Goal: Task Accomplishment & Management: Use online tool/utility

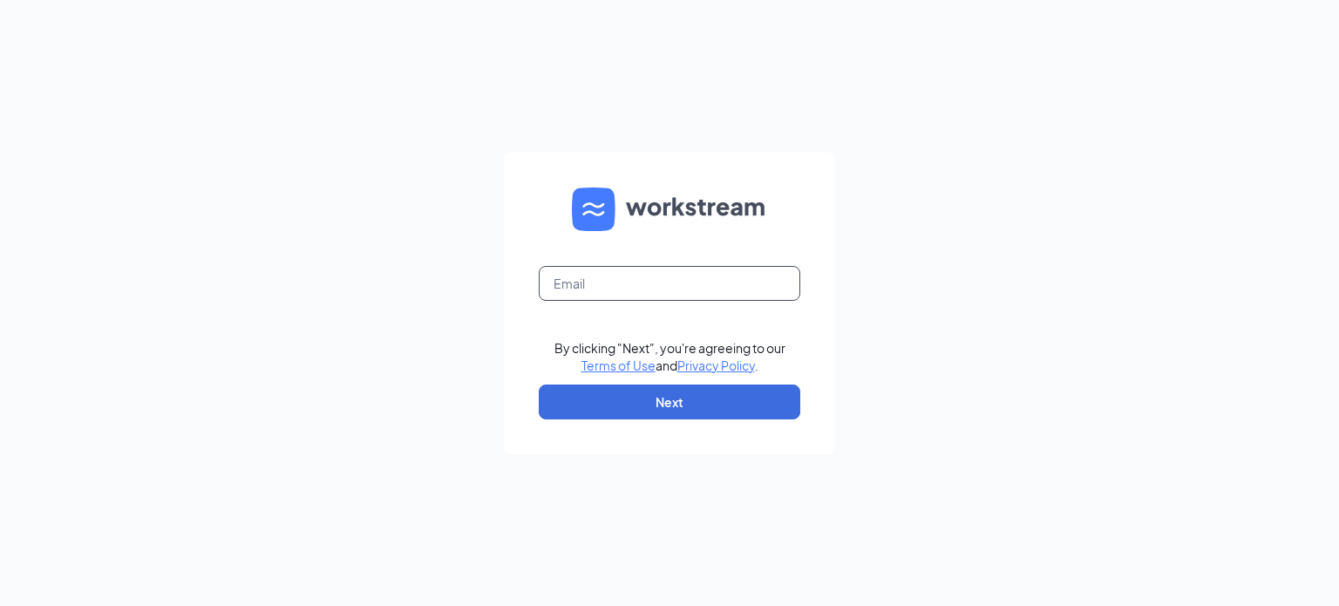
click at [624, 291] on input "text" at bounding box center [670, 283] width 262 height 35
type input "ihop3344@romulusinc.com"
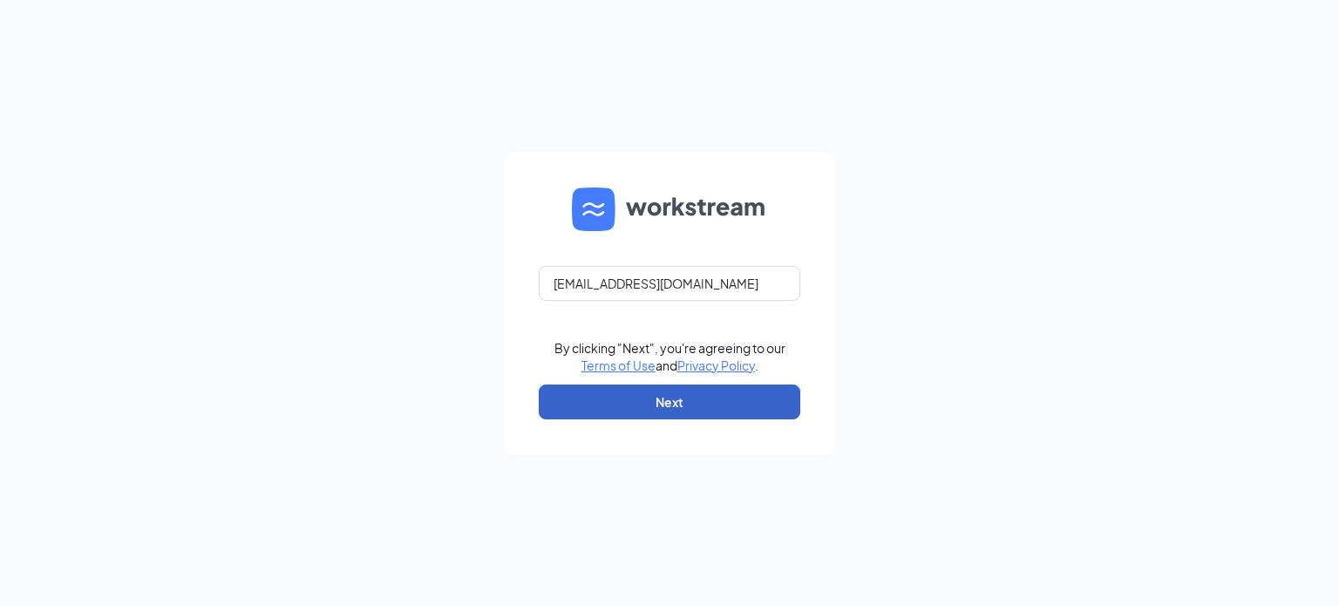
click at [635, 414] on button "Next" at bounding box center [670, 402] width 262 height 35
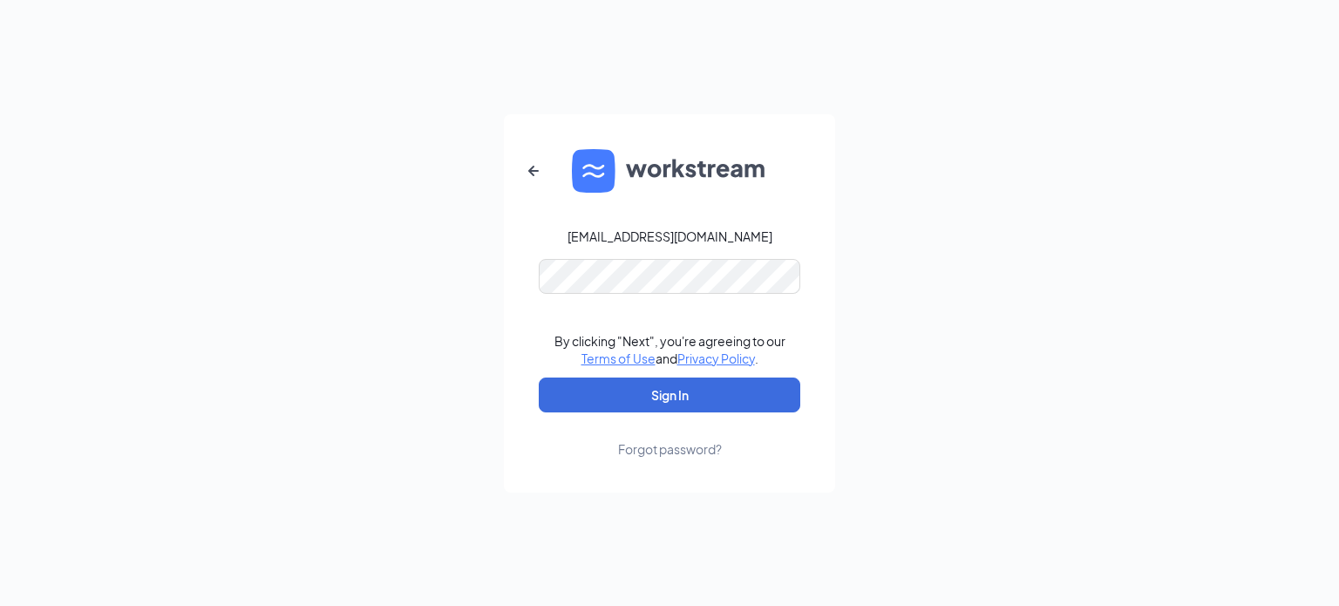
click at [643, 296] on form "ihop3344@romulusinc.com By clicking "Next", you're agreeing to our Terms of Use…" at bounding box center [669, 303] width 331 height 378
click at [659, 390] on button "Sign In" at bounding box center [670, 395] width 262 height 35
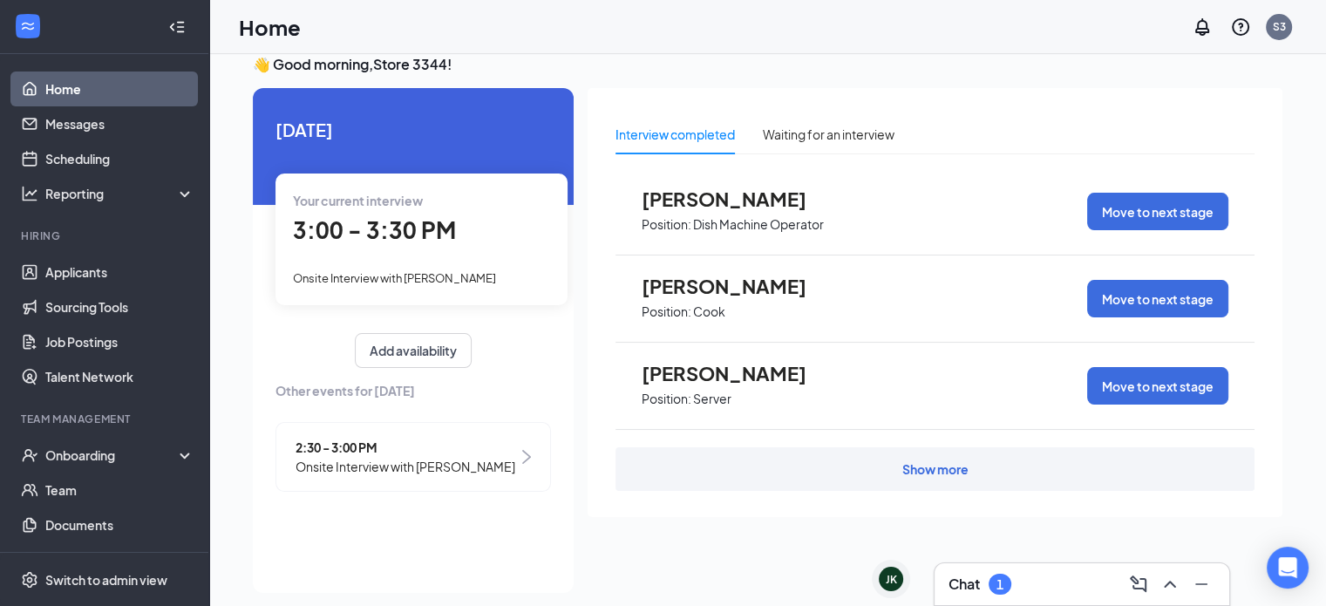
scroll to position [37, 0]
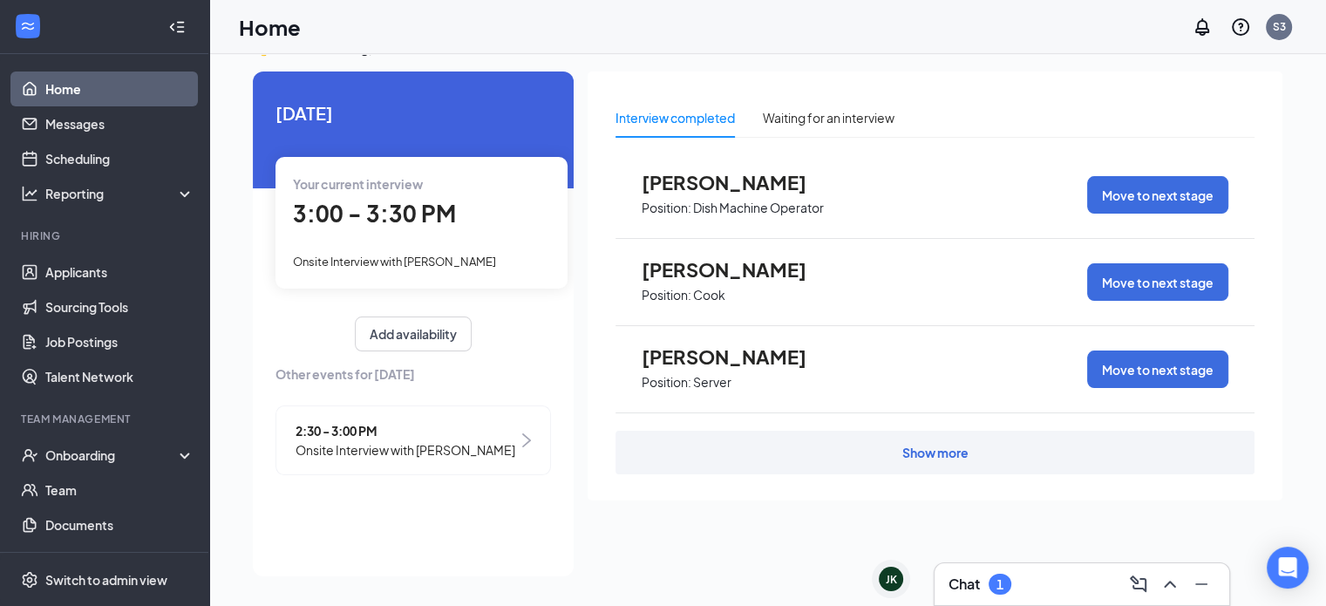
click at [460, 442] on span "Onsite Interview with [PERSON_NAME]" at bounding box center [406, 449] width 220 height 19
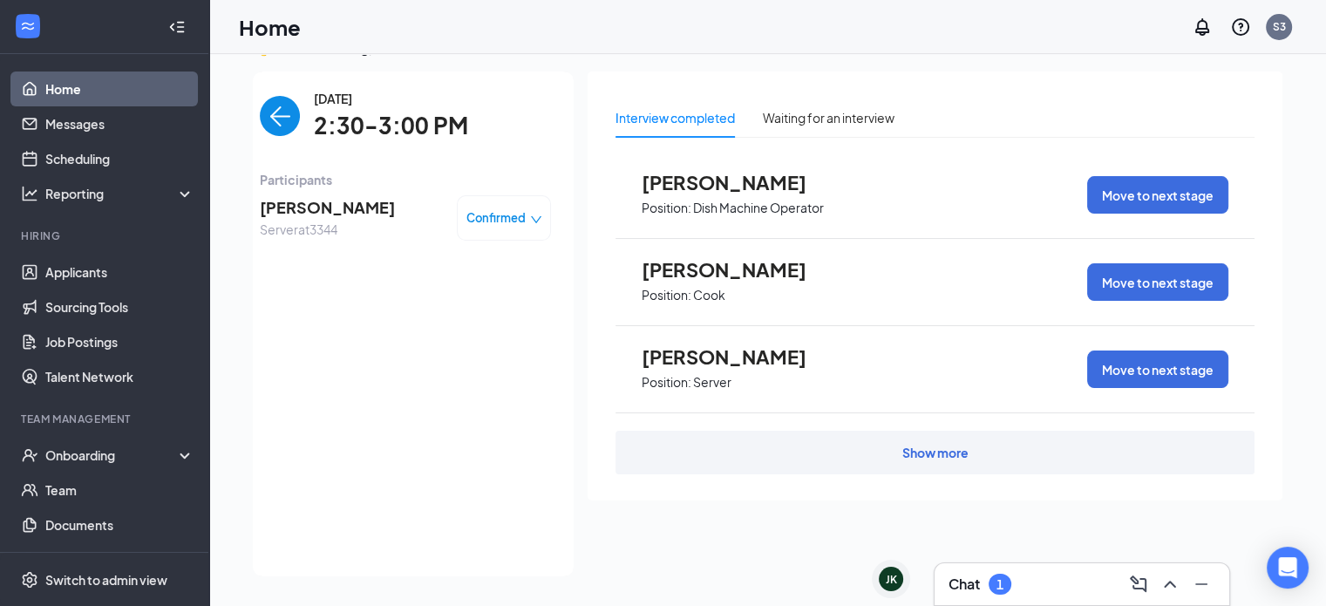
click at [273, 105] on img "back-button" at bounding box center [280, 116] width 40 height 40
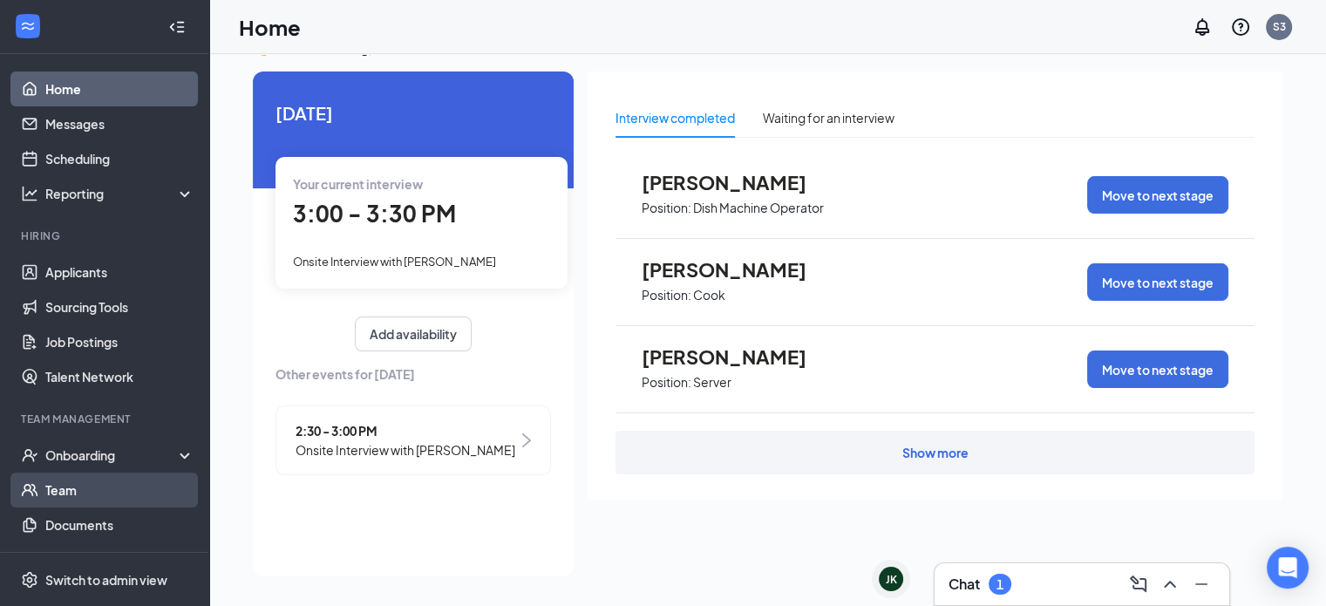
click at [84, 477] on link "Team" at bounding box center [119, 490] width 149 height 35
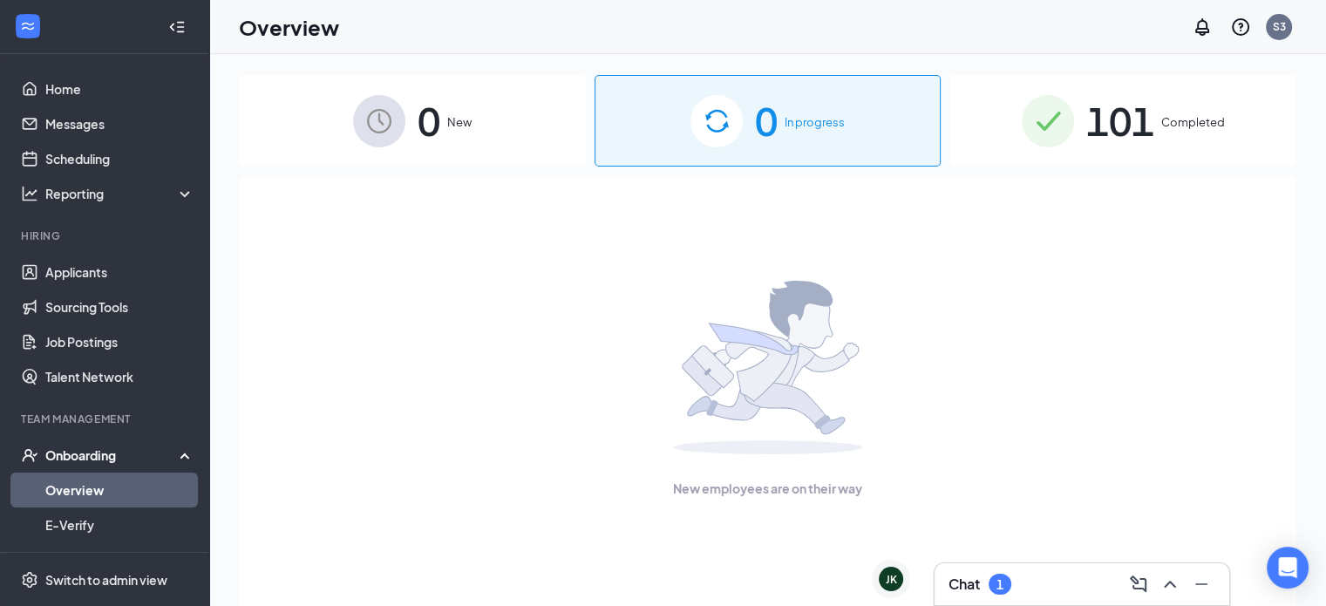
click at [436, 191] on div "New employees are on their way" at bounding box center [767, 389] width 1019 height 425
click at [479, 161] on div "0 New" at bounding box center [412, 121] width 347 height 92
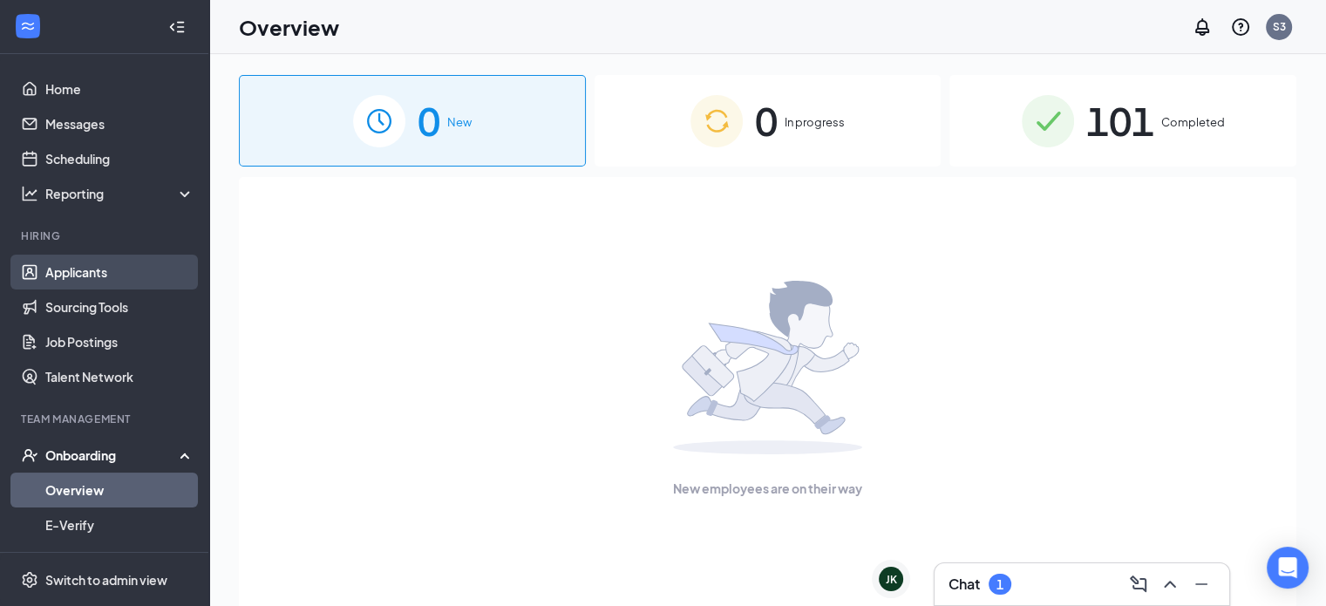
click at [91, 265] on link "Applicants" at bounding box center [119, 272] width 149 height 35
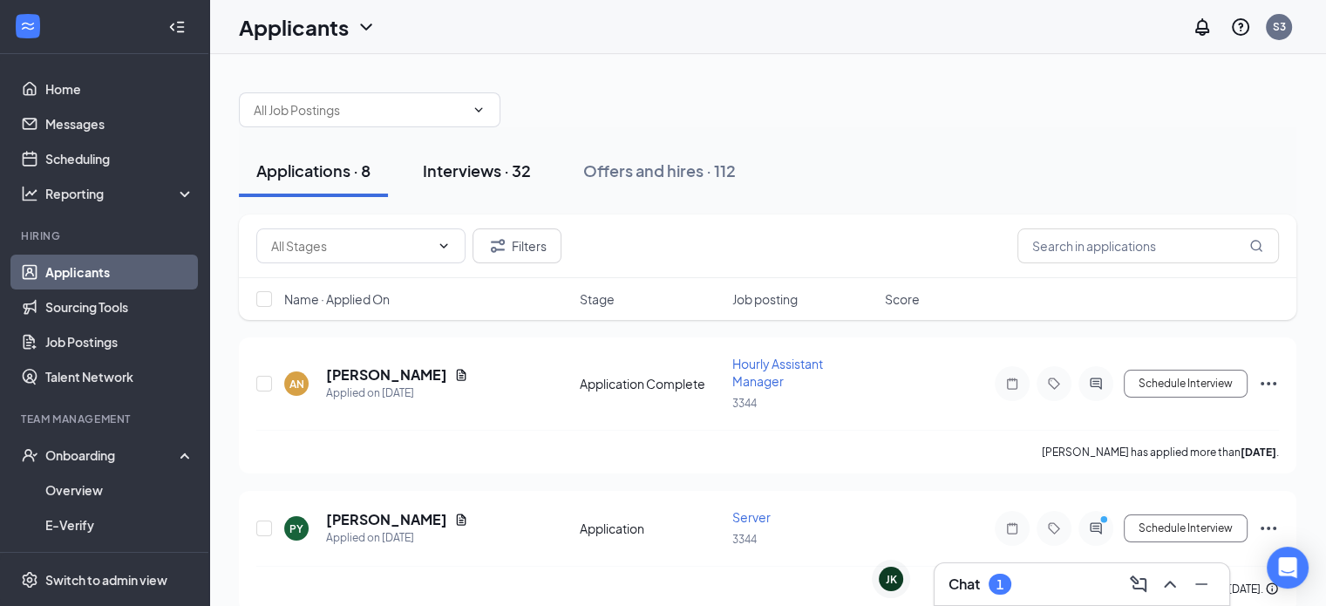
click at [533, 184] on button "Interviews · 32" at bounding box center [476, 171] width 143 height 52
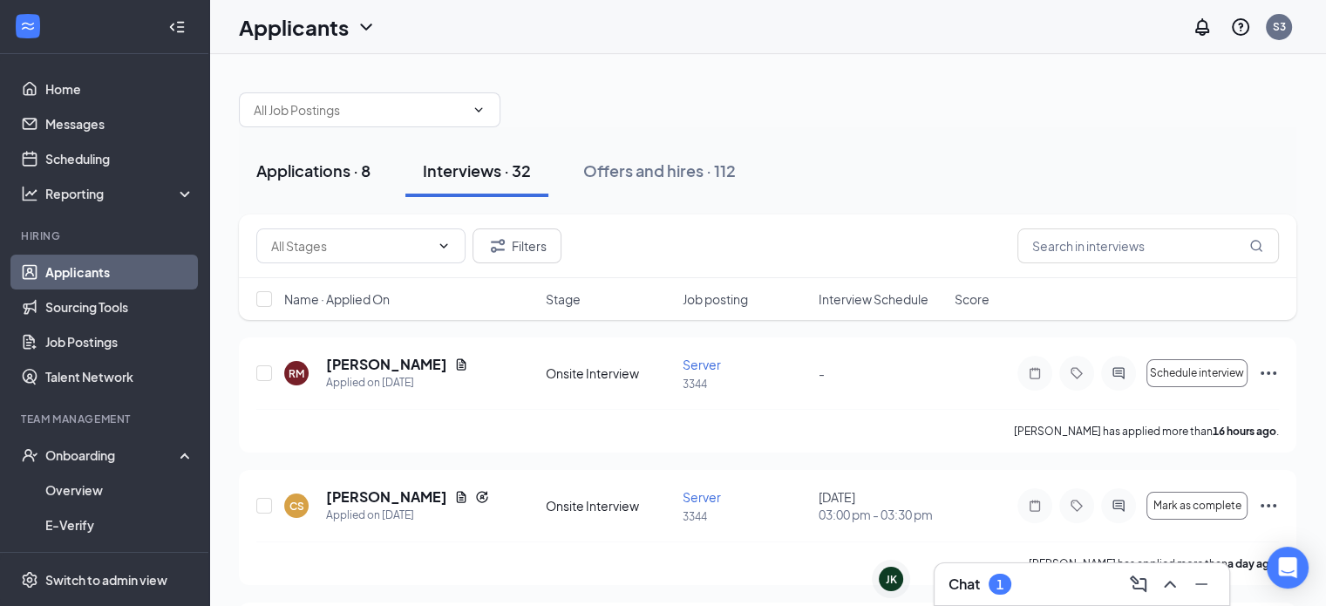
click at [268, 167] on div "Applications · 8" at bounding box center [313, 171] width 114 height 22
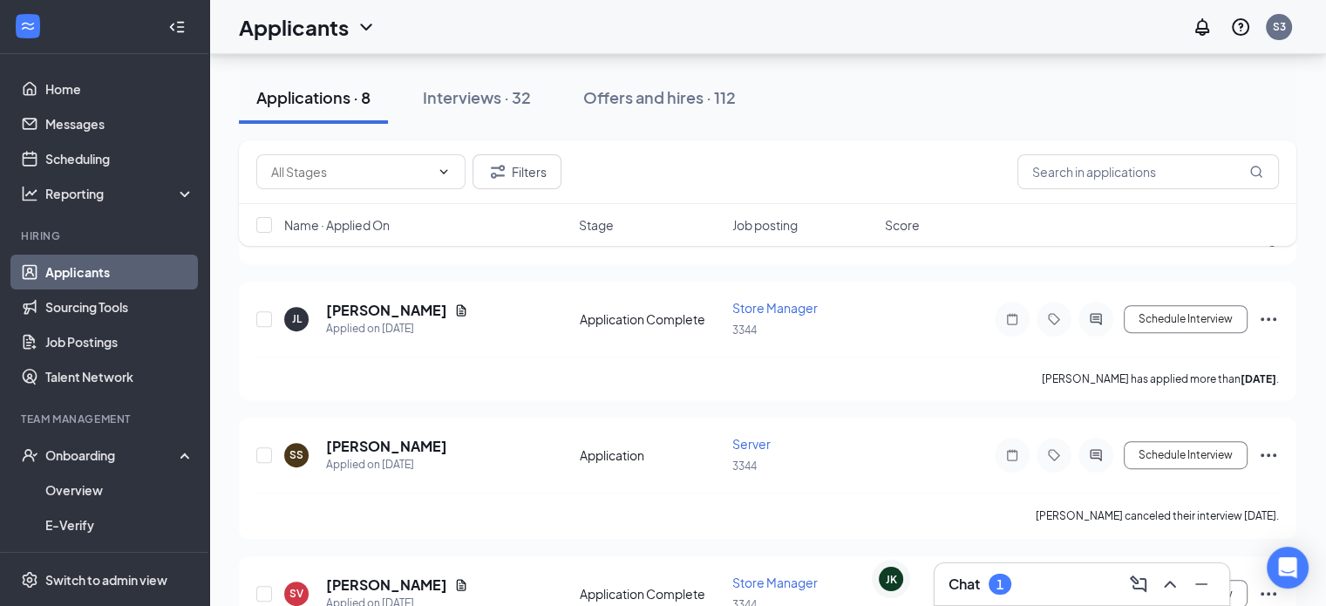
scroll to position [837, 0]
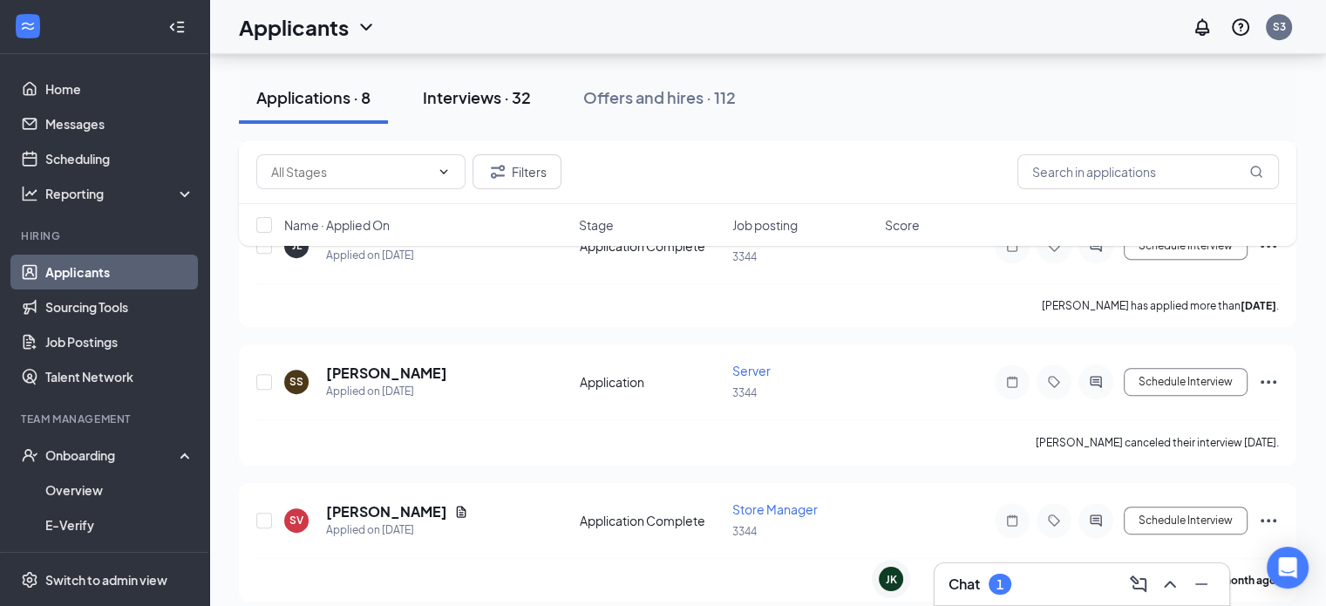
click at [488, 106] on div "Interviews · 32" at bounding box center [477, 97] width 108 height 22
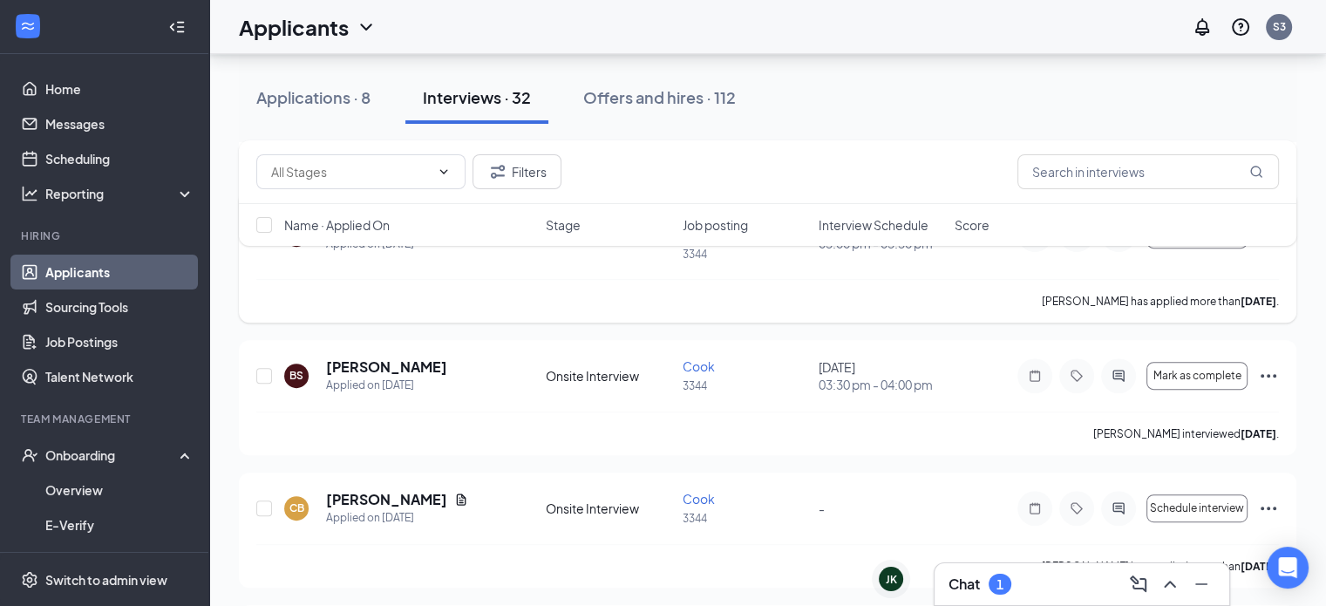
scroll to position [610, 0]
